Goal: Information Seeking & Learning: Learn about a topic

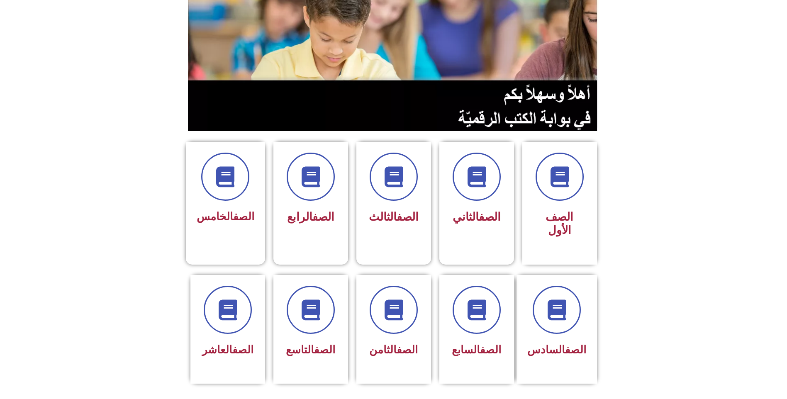
scroll to position [115, 0]
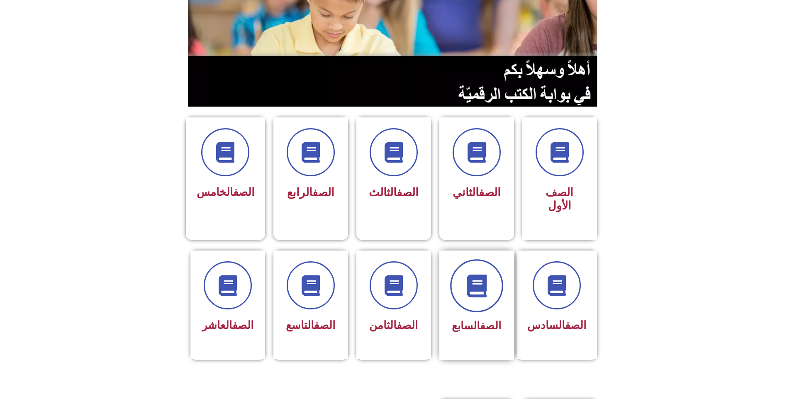
click at [489, 259] on span at bounding box center [476, 285] width 53 height 53
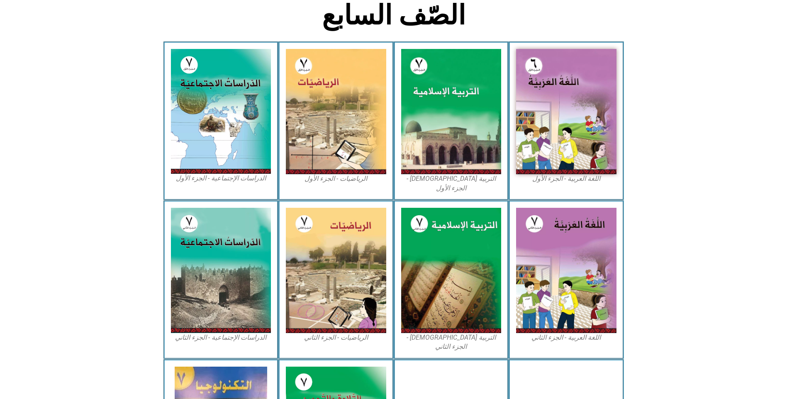
scroll to position [217, 0]
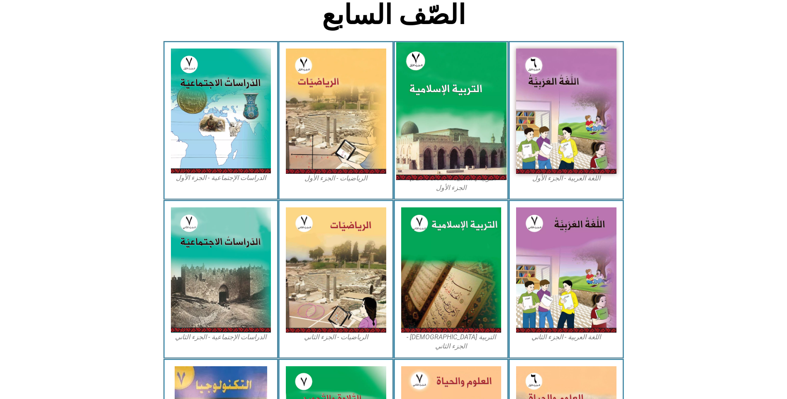
click at [443, 99] on img at bounding box center [451, 111] width 110 height 138
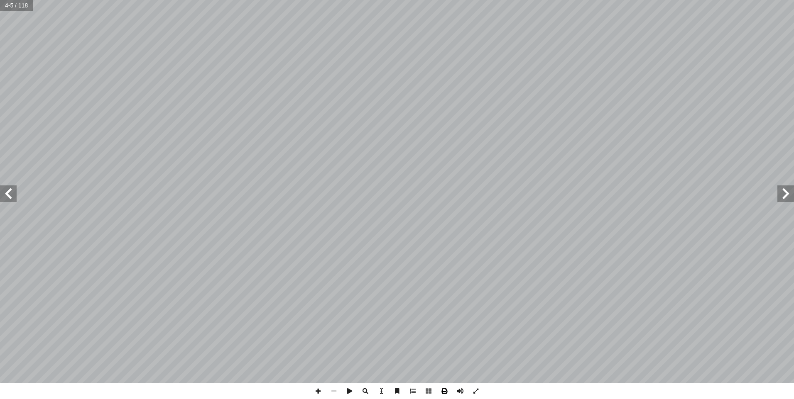
click at [444, 391] on span at bounding box center [444, 392] width 16 height 16
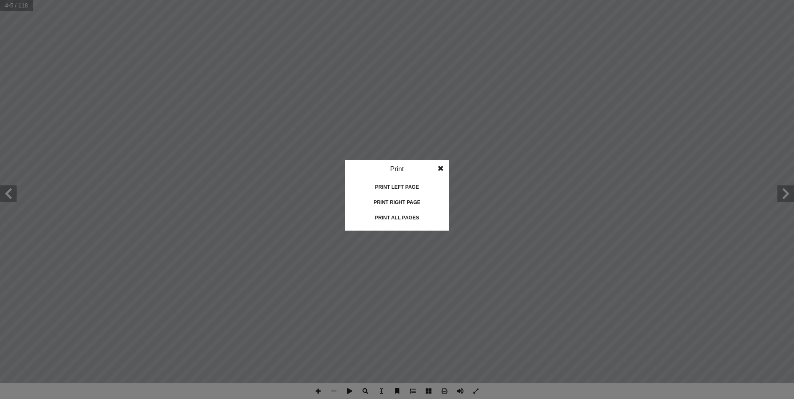
click at [439, 170] on span at bounding box center [440, 168] width 15 height 17
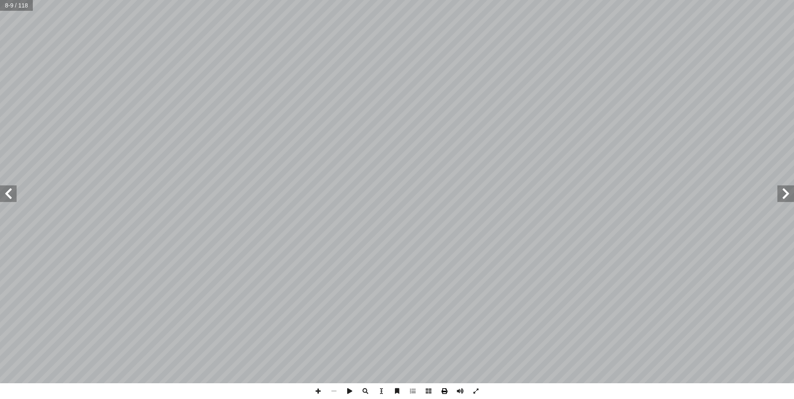
click at [443, 393] on span at bounding box center [444, 392] width 16 height 16
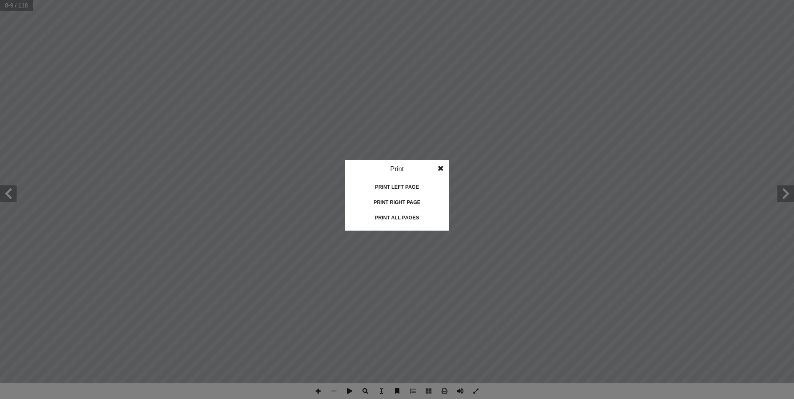
click at [407, 216] on div "Print all pages" at bounding box center [396, 217] width 83 height 13
click at [441, 170] on span at bounding box center [440, 168] width 15 height 17
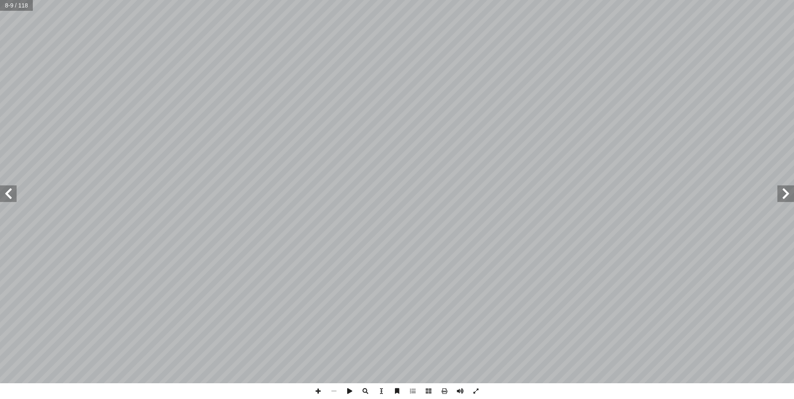
click at [14, 194] on span at bounding box center [8, 194] width 17 height 17
click at [5, 194] on span at bounding box center [8, 194] width 17 height 17
click at [6, 194] on span at bounding box center [8, 194] width 17 height 17
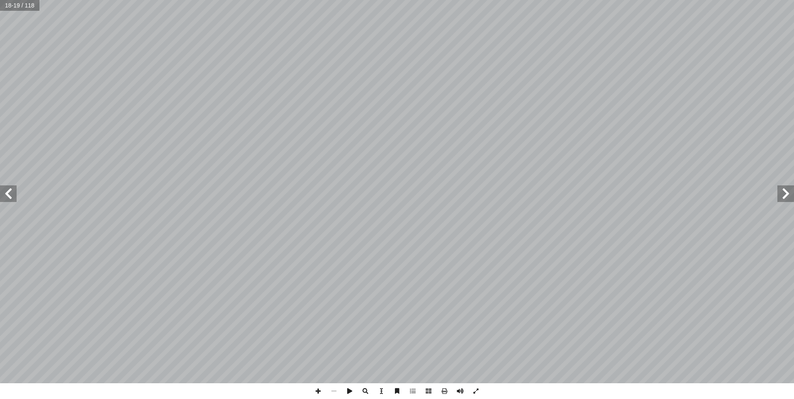
click at [6, 194] on span at bounding box center [8, 194] width 17 height 17
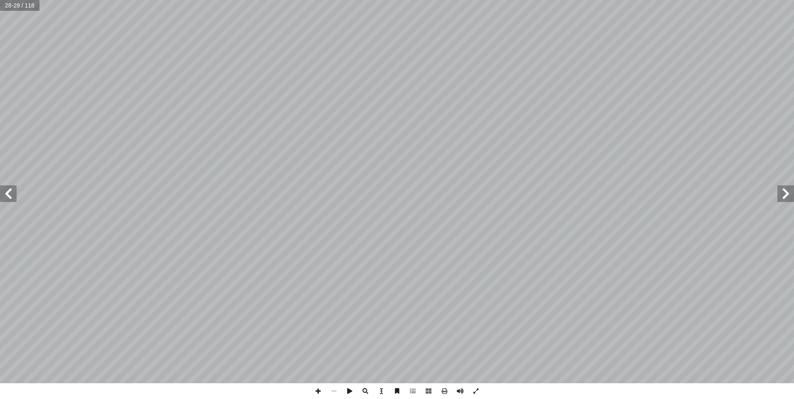
click at [780, 194] on span at bounding box center [785, 194] width 17 height 17
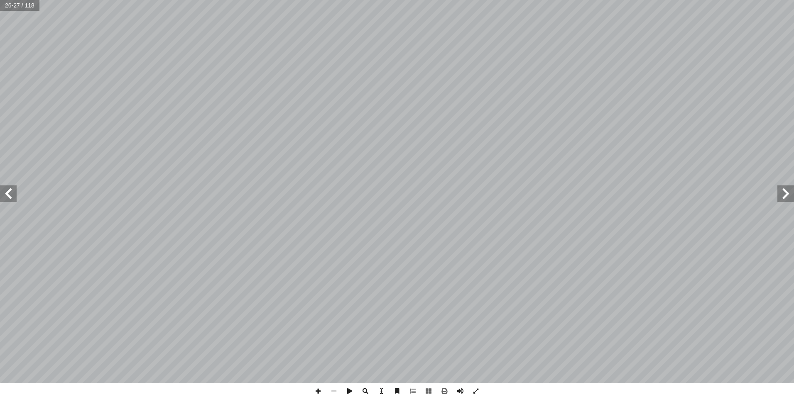
click at [780, 194] on span at bounding box center [785, 194] width 17 height 17
click at [783, 195] on span at bounding box center [785, 194] width 17 height 17
click at [783, 196] on span at bounding box center [785, 194] width 17 height 17
click at [782, 196] on span at bounding box center [785, 194] width 17 height 17
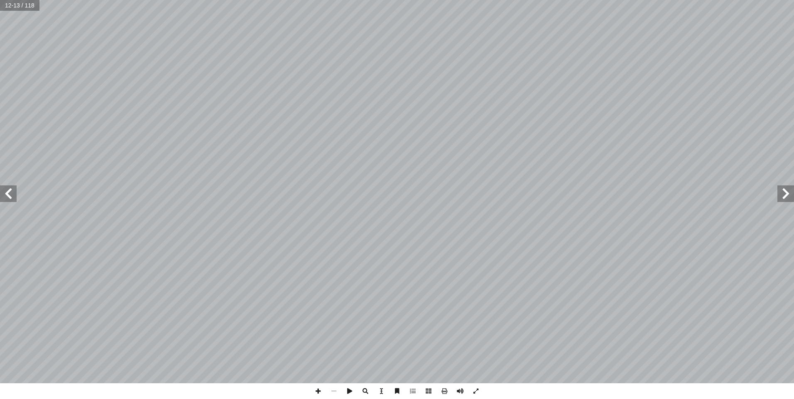
click at [782, 196] on span at bounding box center [785, 194] width 17 height 17
click at [781, 196] on span at bounding box center [785, 194] width 17 height 17
click at [14, 198] on span at bounding box center [8, 194] width 17 height 17
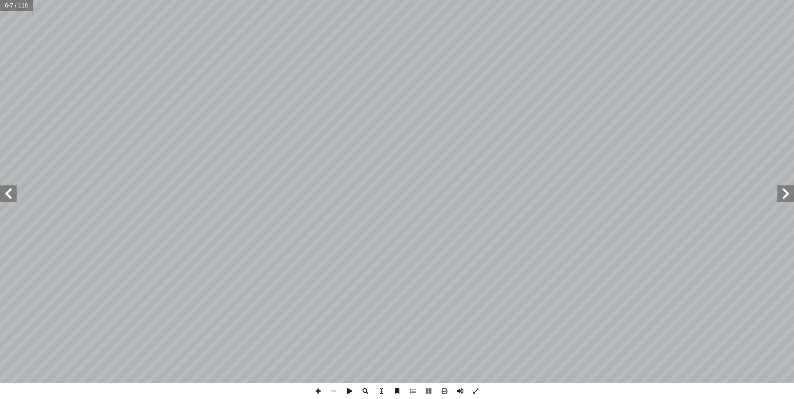
click at [5, 195] on span at bounding box center [8, 194] width 17 height 17
